Goal: Check status: Check status

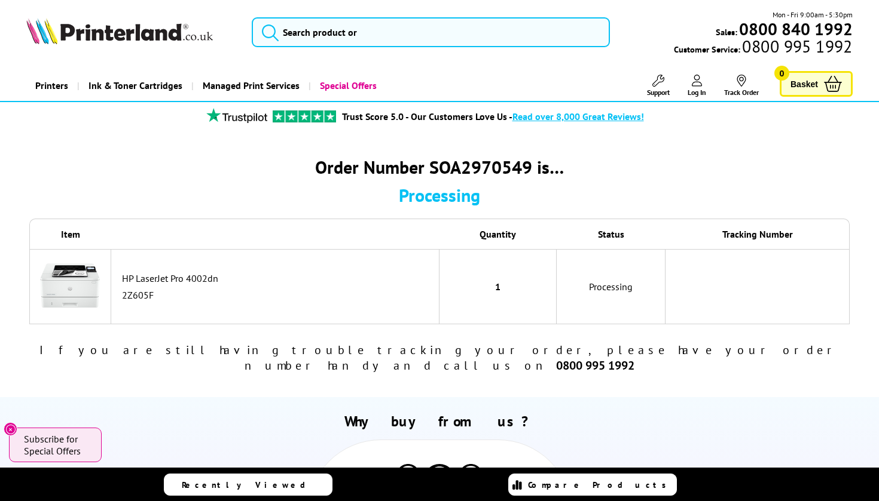
click at [482, 161] on div "Order Number SOA2970549 is…" at bounding box center [439, 166] width 820 height 23
copy div "SOA2970549"
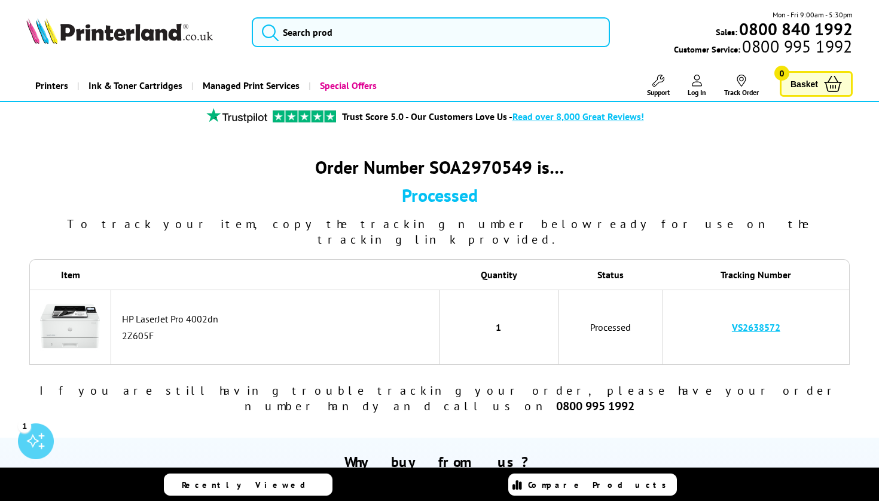
click at [789, 308] on td "VS2638572" at bounding box center [756, 327] width 187 height 75
click at [783, 308] on td "VS2638572" at bounding box center [756, 327] width 187 height 75
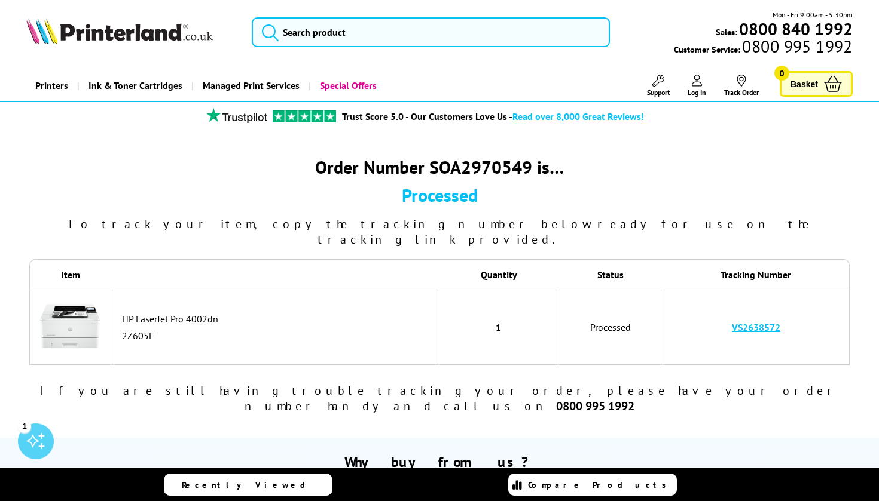
click at [783, 308] on td "VS2638572" at bounding box center [756, 327] width 187 height 75
drag, startPoint x: 723, startPoint y: 308, endPoint x: 784, endPoint y: 308, distance: 61.0
click at [784, 308] on td "VS2638572" at bounding box center [756, 327] width 187 height 75
click at [806, 342] on td "VS2638572" at bounding box center [756, 327] width 187 height 75
drag, startPoint x: 786, startPoint y: 310, endPoint x: 732, endPoint y: 308, distance: 53.8
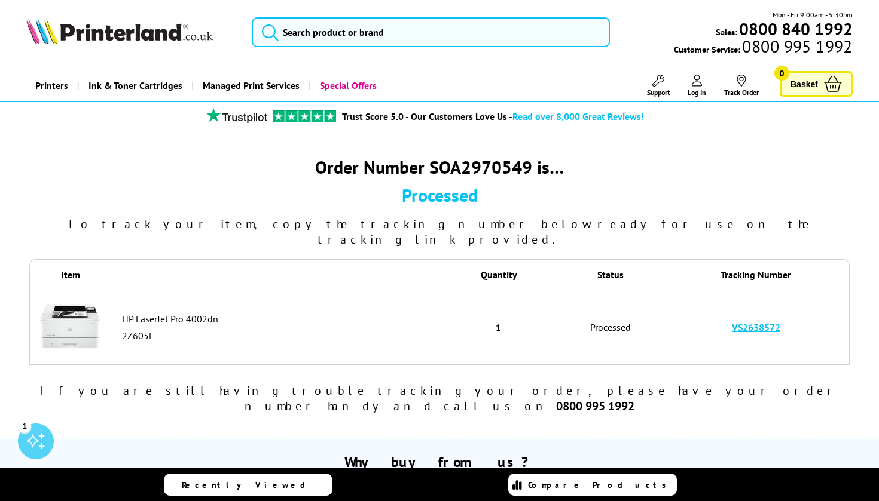
click at [732, 308] on td "VS2638572" at bounding box center [756, 327] width 187 height 75
copy link "VS2638572"
